Goal: Information Seeking & Learning: Learn about a topic

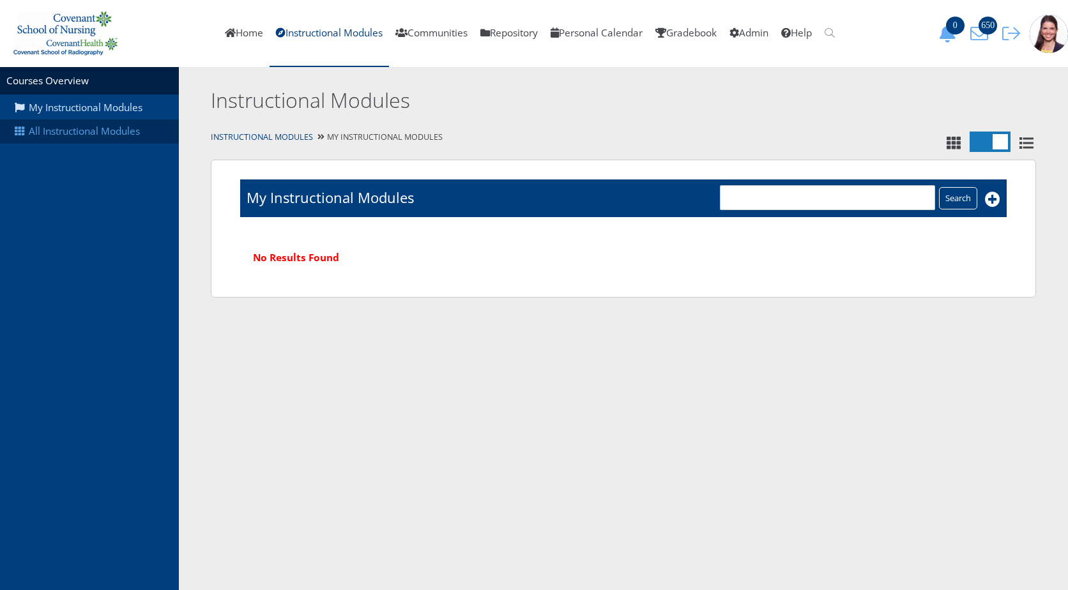
click at [54, 126] on link "All Instructional Modules" at bounding box center [89, 131] width 179 height 24
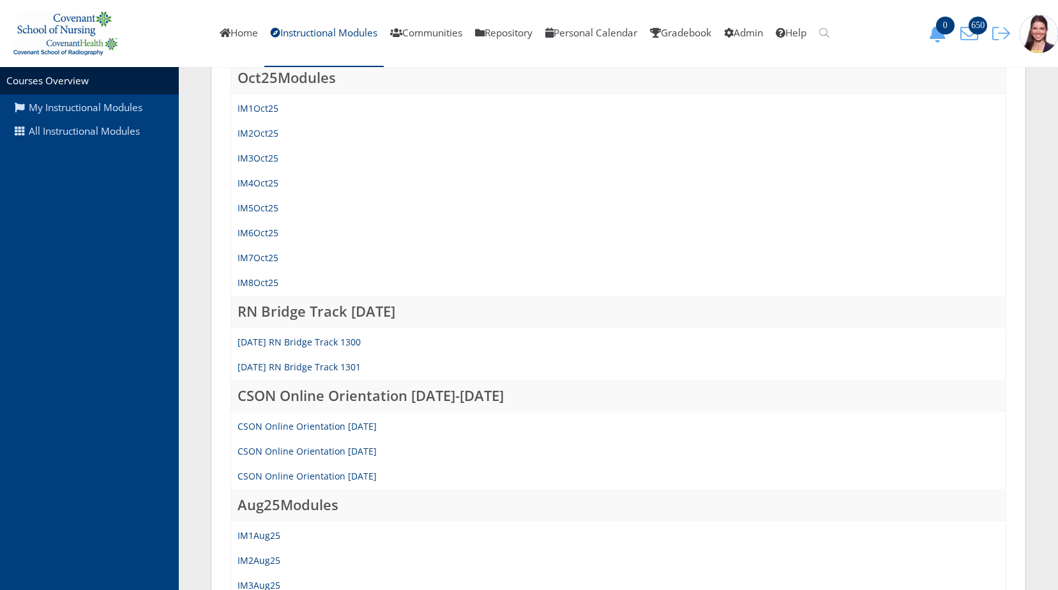
scroll to position [383, 0]
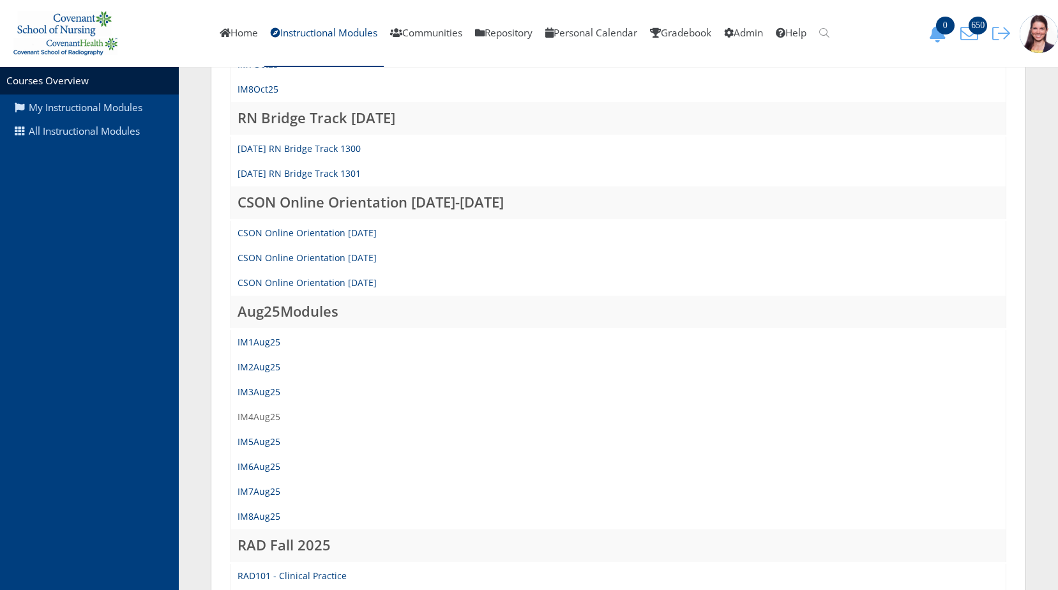
click at [271, 414] on link "IM4Aug25" at bounding box center [259, 417] width 43 height 12
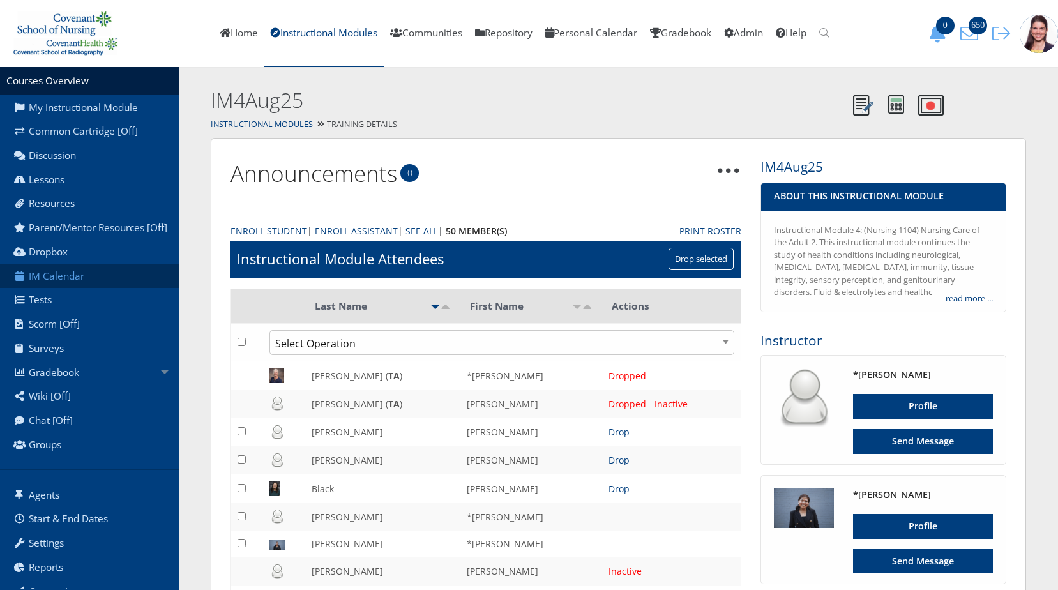
scroll to position [24, 0]
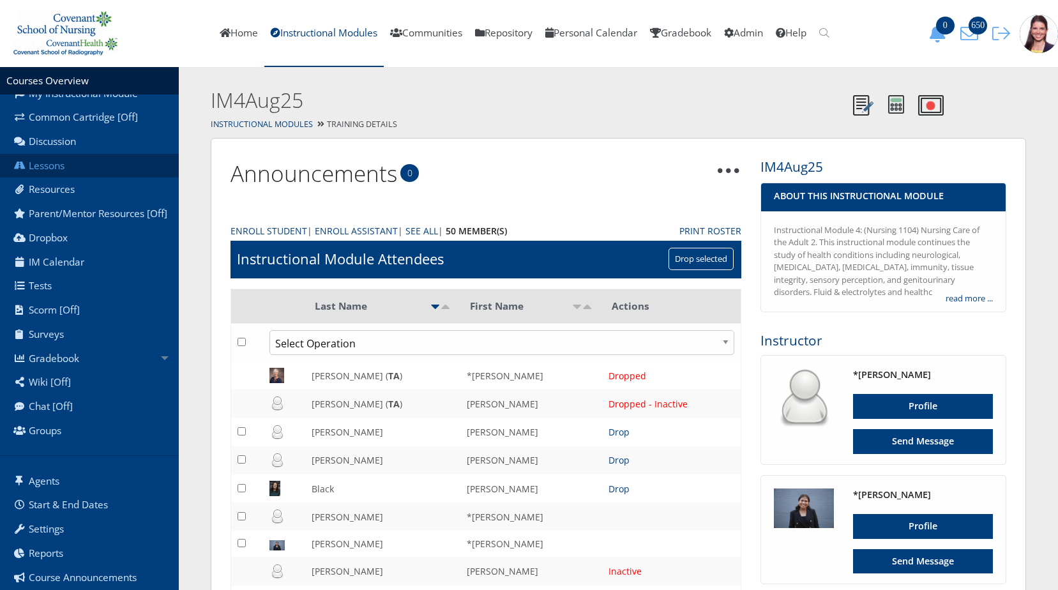
click at [54, 156] on link "Lessons" at bounding box center [89, 166] width 179 height 24
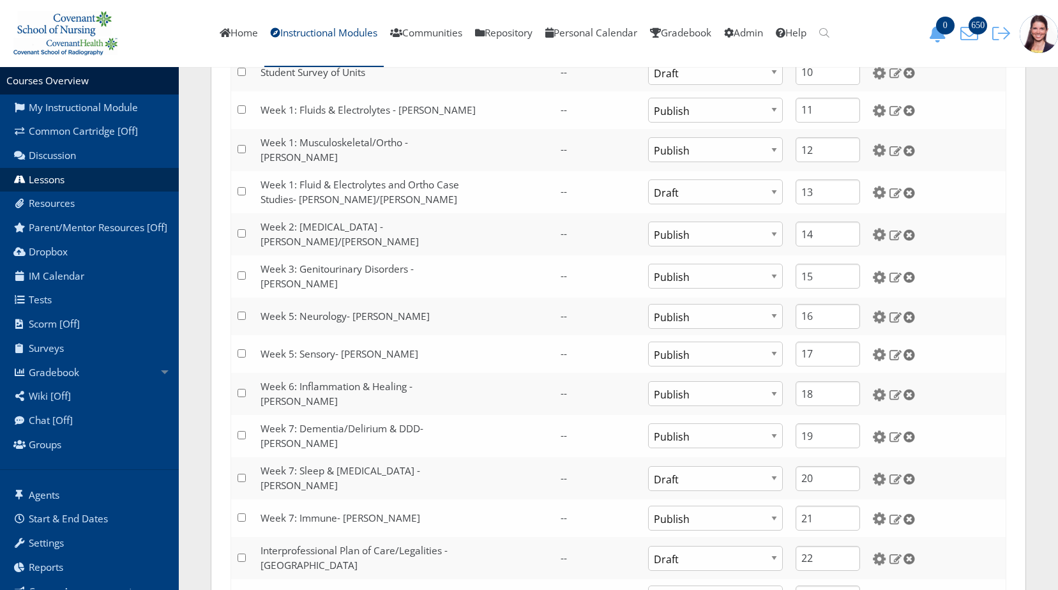
scroll to position [830, 0]
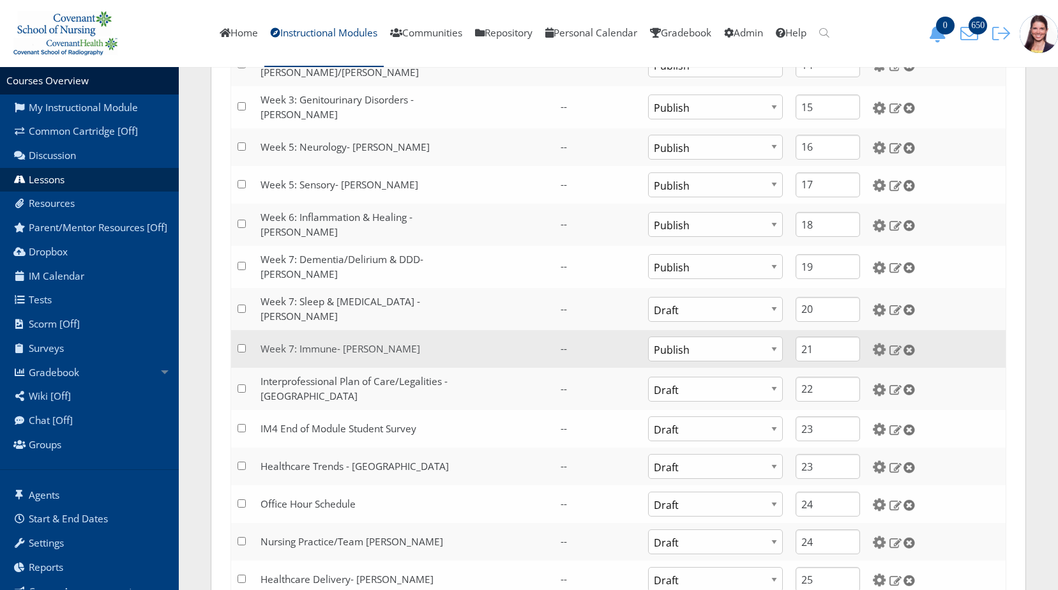
click at [365, 342] on link "Week 7: Immune- [PERSON_NAME]" at bounding box center [341, 348] width 160 height 13
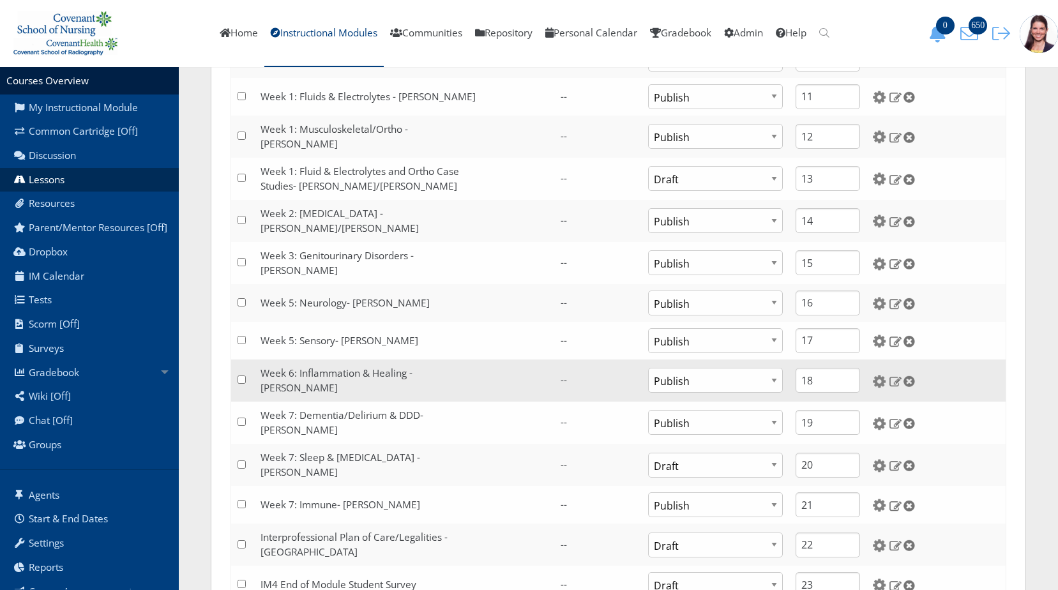
scroll to position [703, 0]
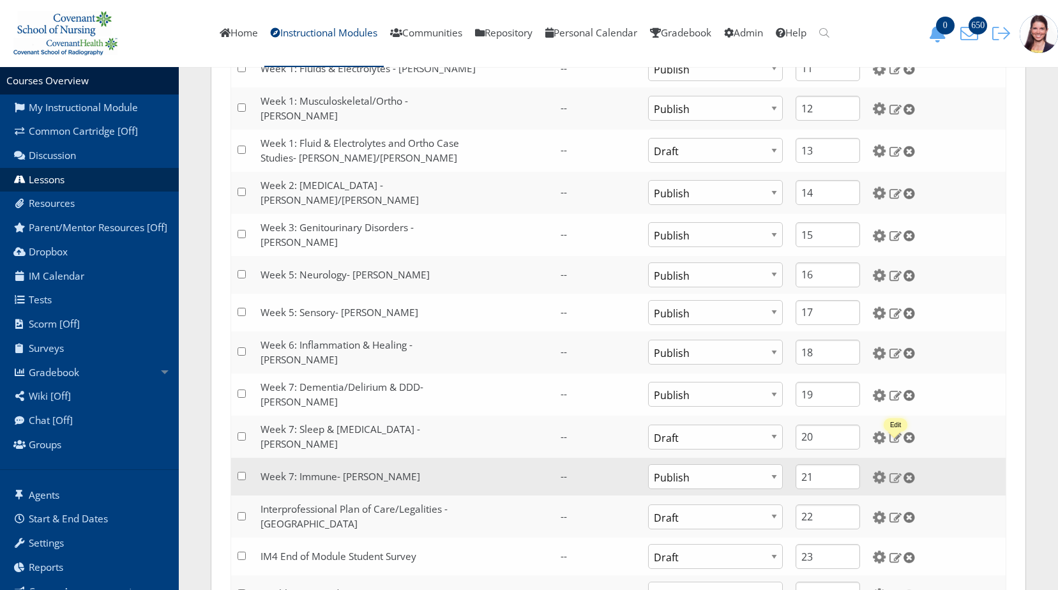
click at [892, 472] on img at bounding box center [895, 477] width 13 height 11
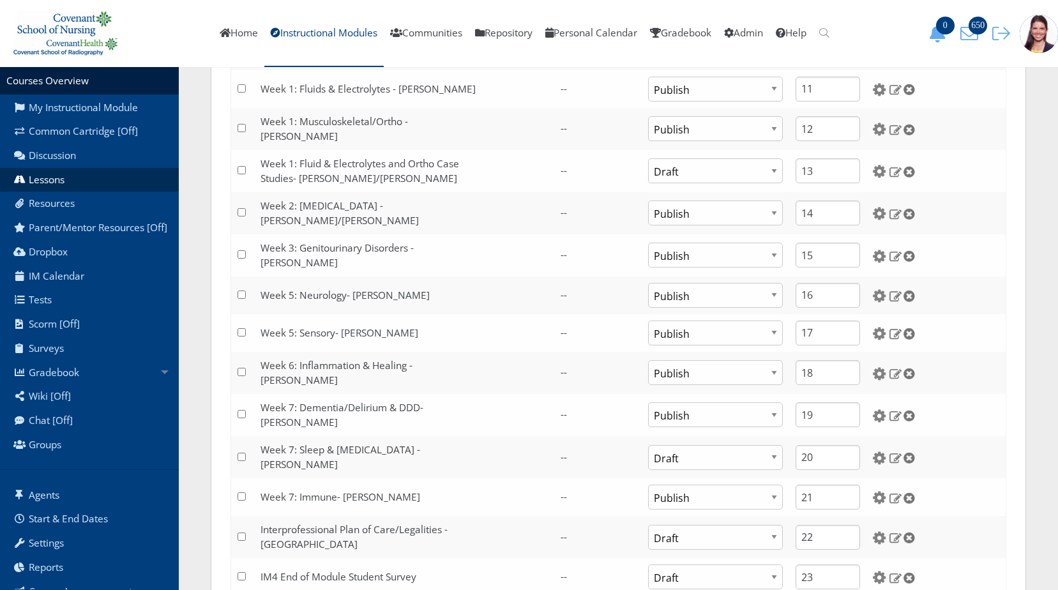
scroll to position [703, 0]
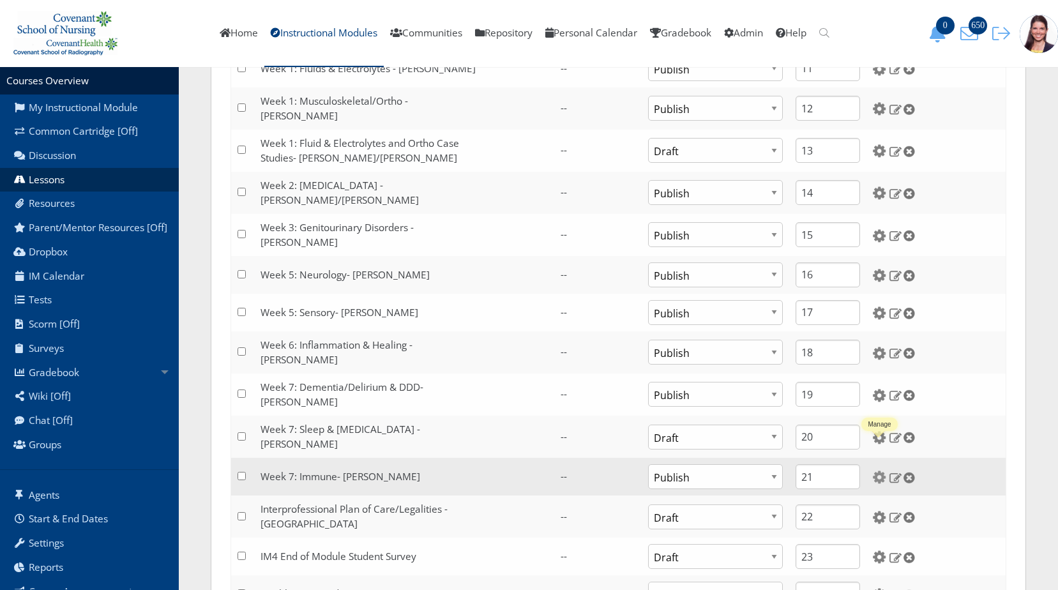
click at [880, 471] on img at bounding box center [879, 477] width 13 height 13
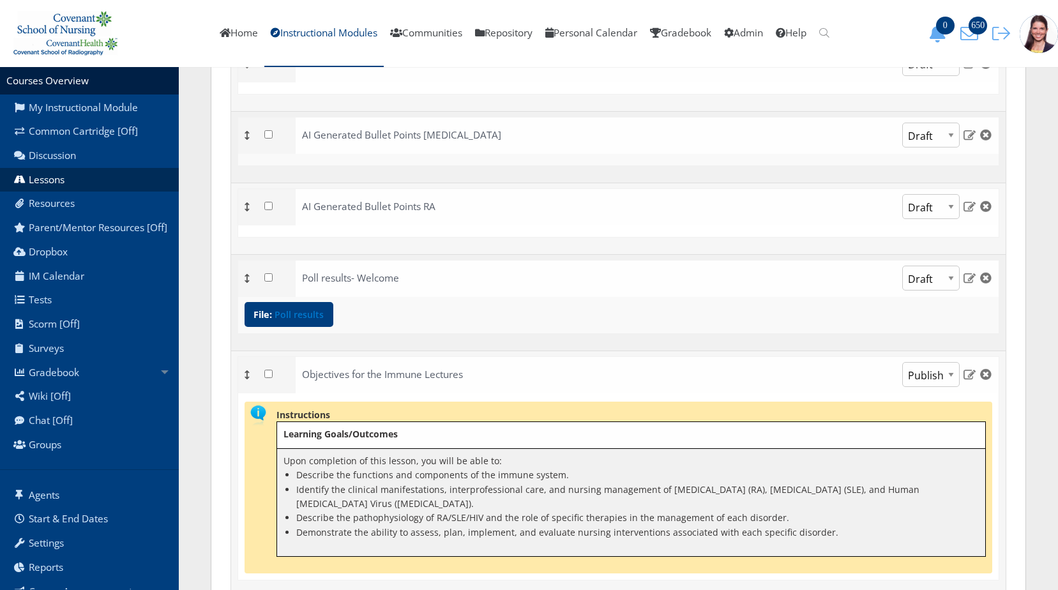
scroll to position [128, 0]
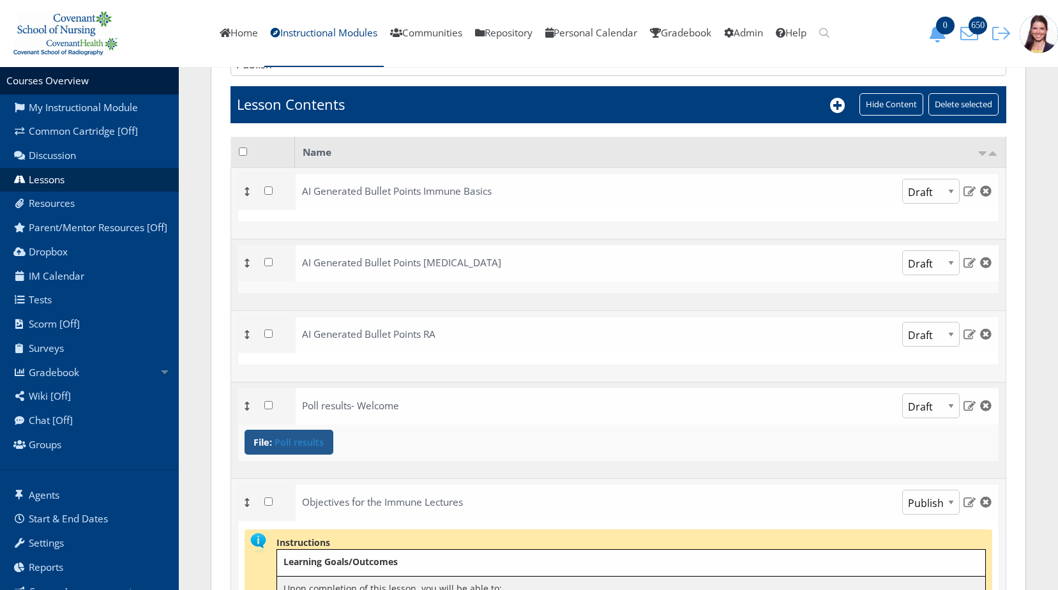
click at [308, 443] on link "Poll results" at bounding box center [299, 442] width 49 height 9
click at [383, 190] on p "AI Generated Bullet Points Immune Basics" at bounding box center [528, 192] width 453 height 16
click at [386, 194] on p "AI Generated Bullet Points Immune Basics" at bounding box center [528, 192] width 453 height 16
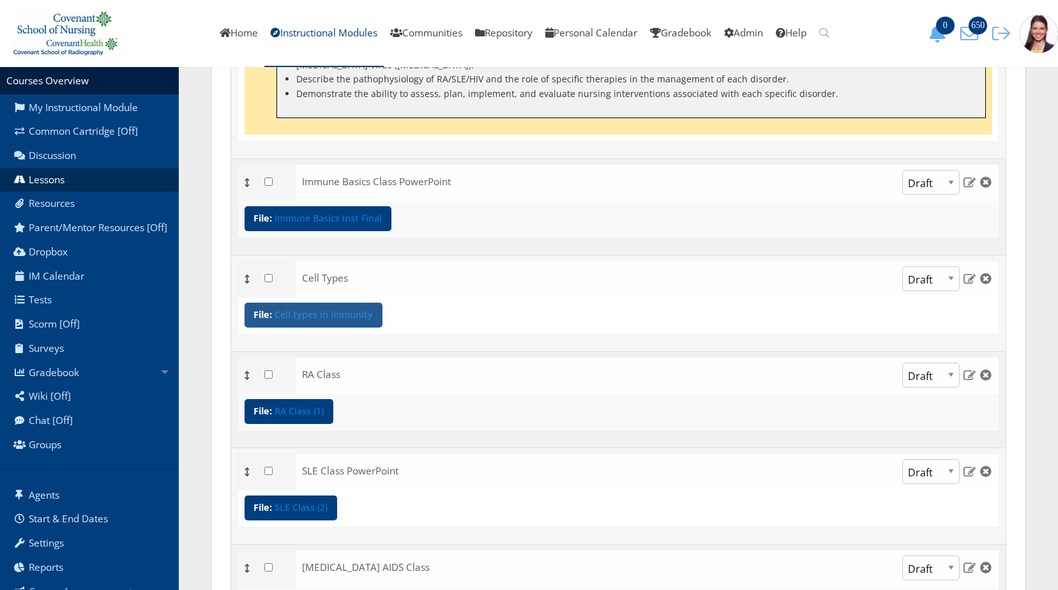
scroll to position [703, 0]
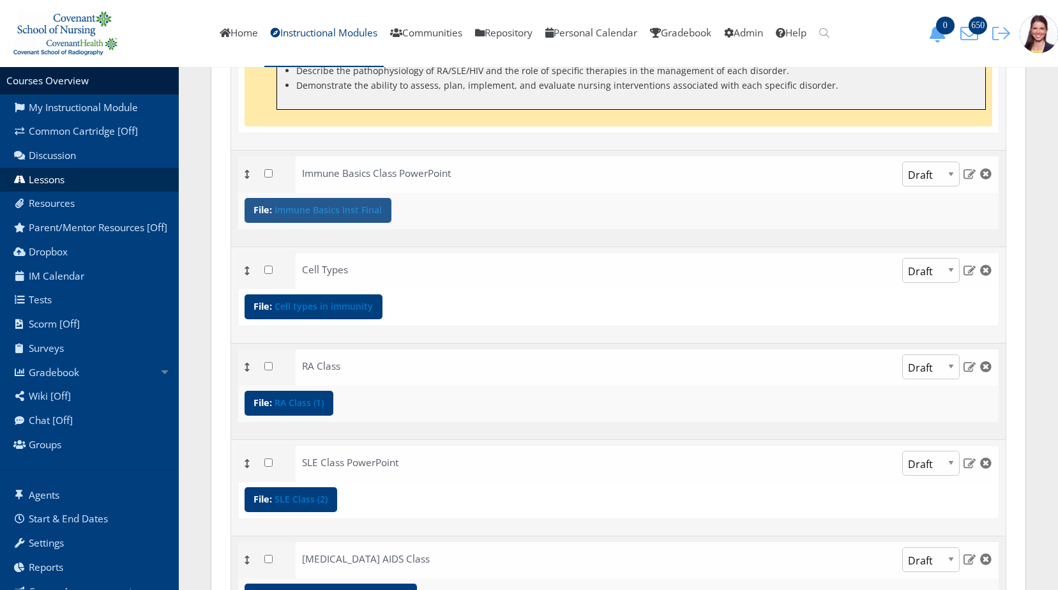
click at [356, 213] on link "Immune Basics Inst Final" at bounding box center [328, 210] width 107 height 9
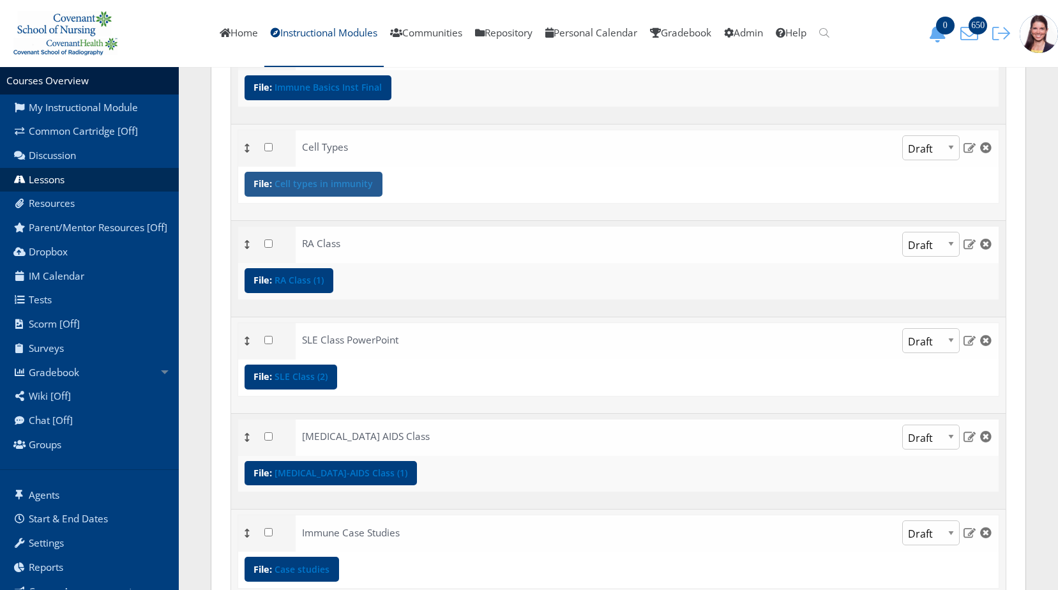
scroll to position [830, 0]
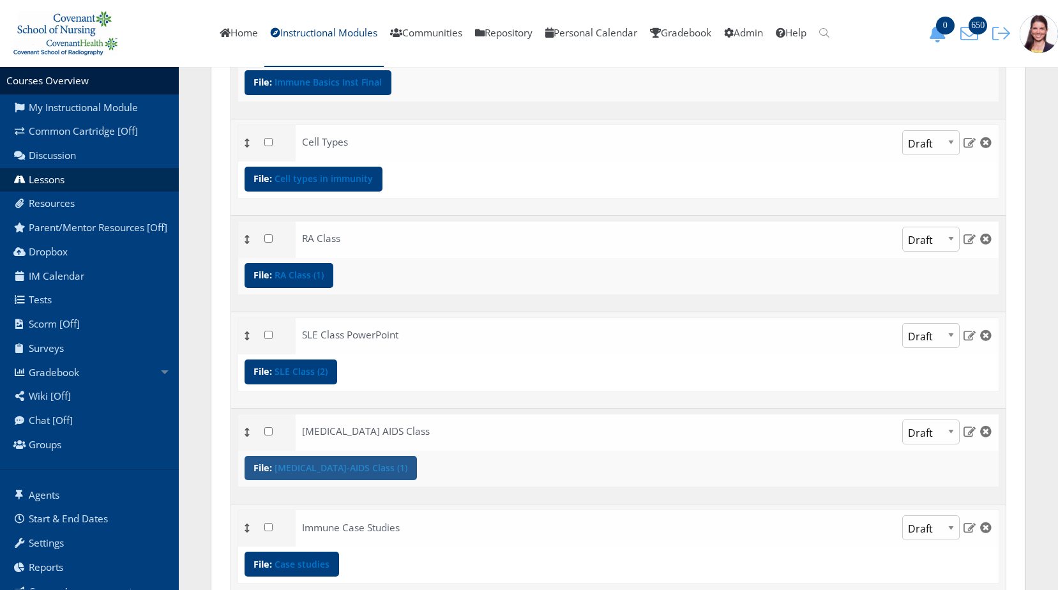
click at [300, 468] on link "[MEDICAL_DATA]-AIDS Class (1)" at bounding box center [341, 468] width 133 height 9
click at [296, 376] on link "SLE Class (2)" at bounding box center [301, 371] width 53 height 9
click at [312, 278] on link "RA Class (1)" at bounding box center [299, 275] width 49 height 9
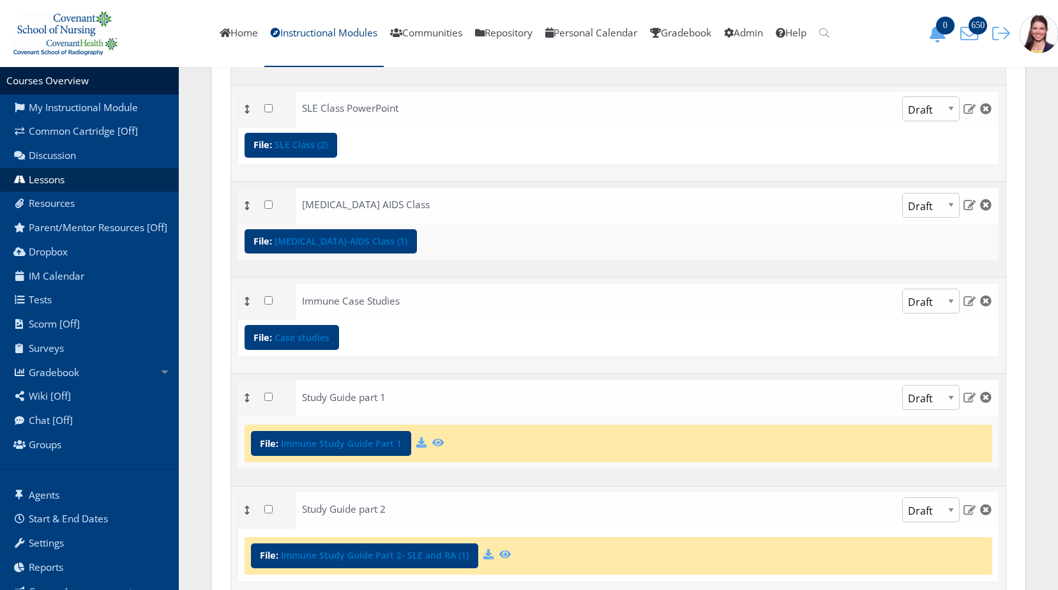
scroll to position [1086, 0]
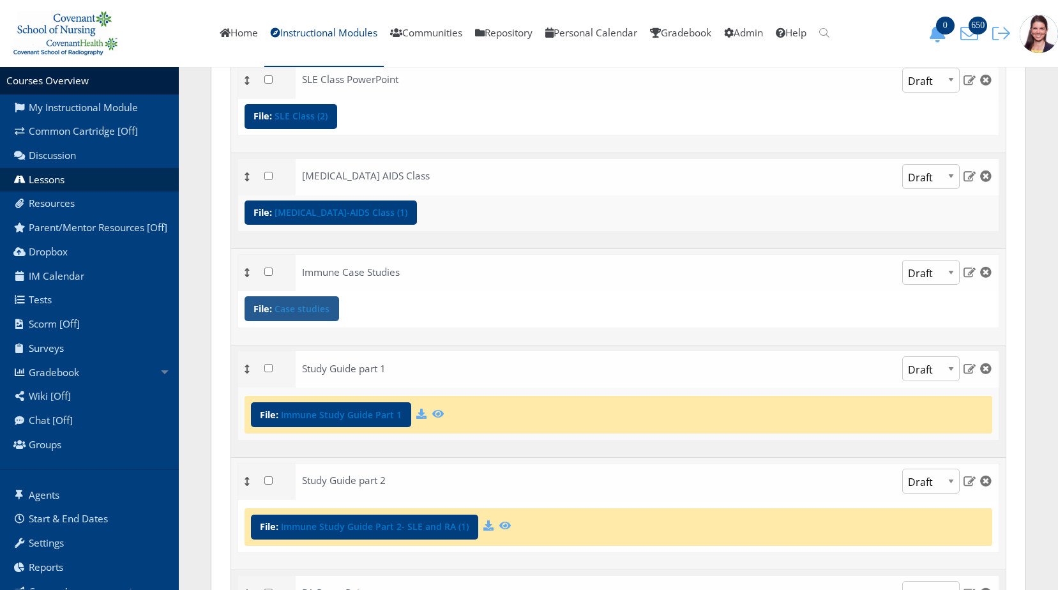
click at [307, 312] on link "Case studies" at bounding box center [302, 309] width 55 height 9
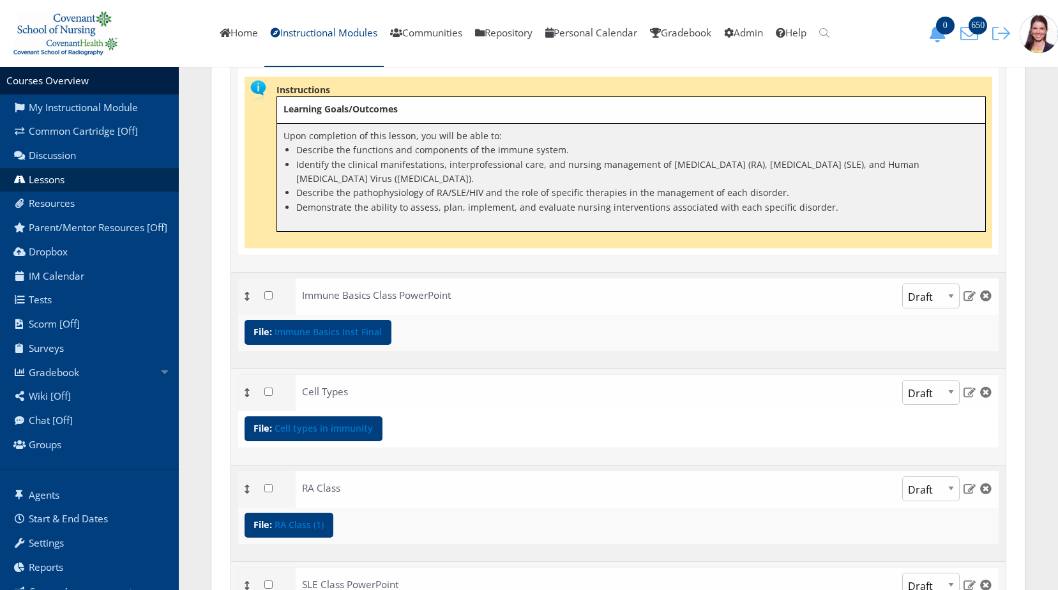
scroll to position [649, 0]
